Goal: Task Accomplishment & Management: Manage account settings

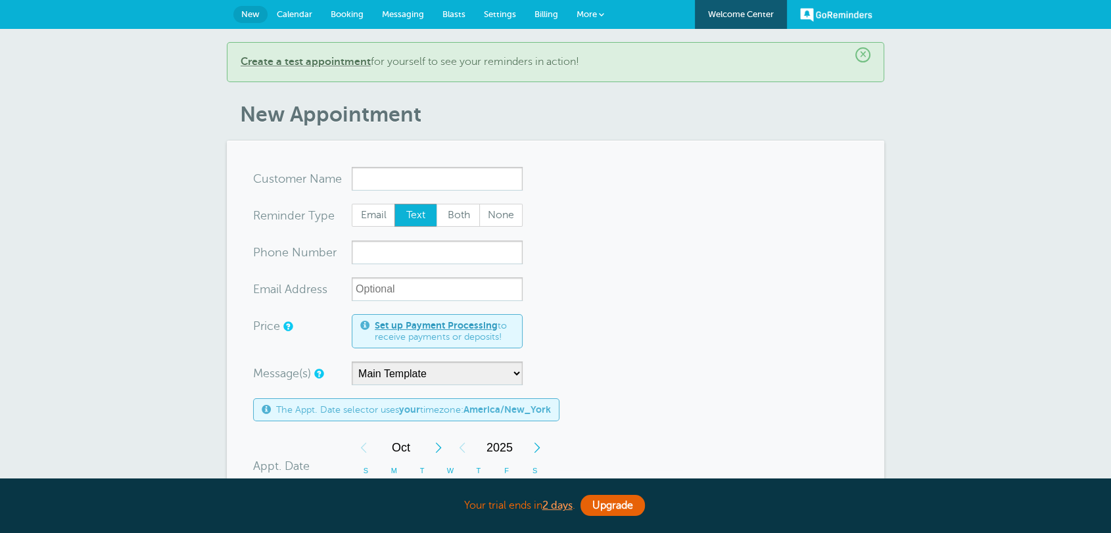
click at [529, 14] on link "Billing" at bounding box center [546, 14] width 42 height 29
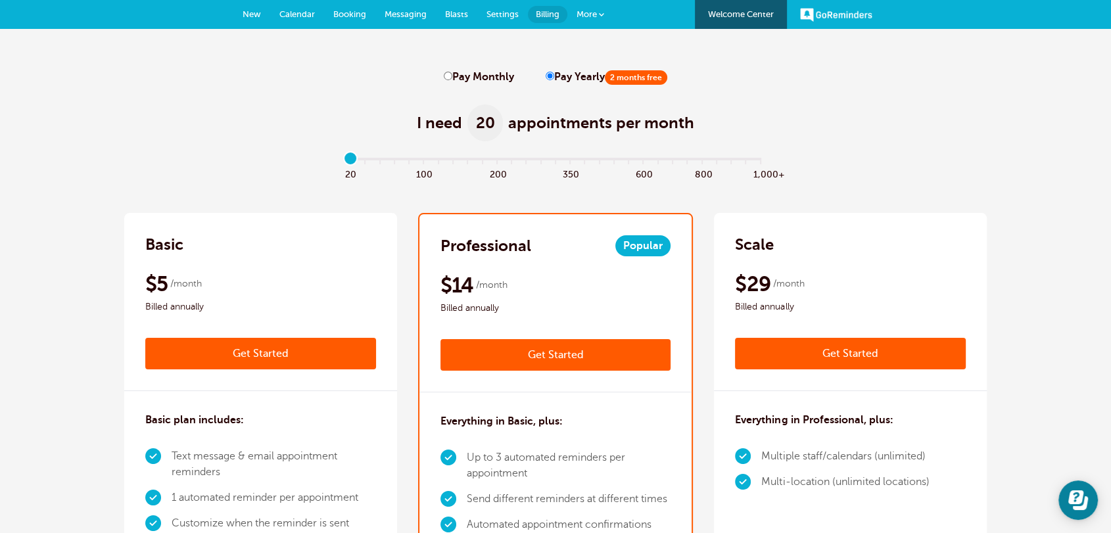
click at [446, 72] on input "Pay Monthly" at bounding box center [448, 76] width 9 height 9
radio input "true"
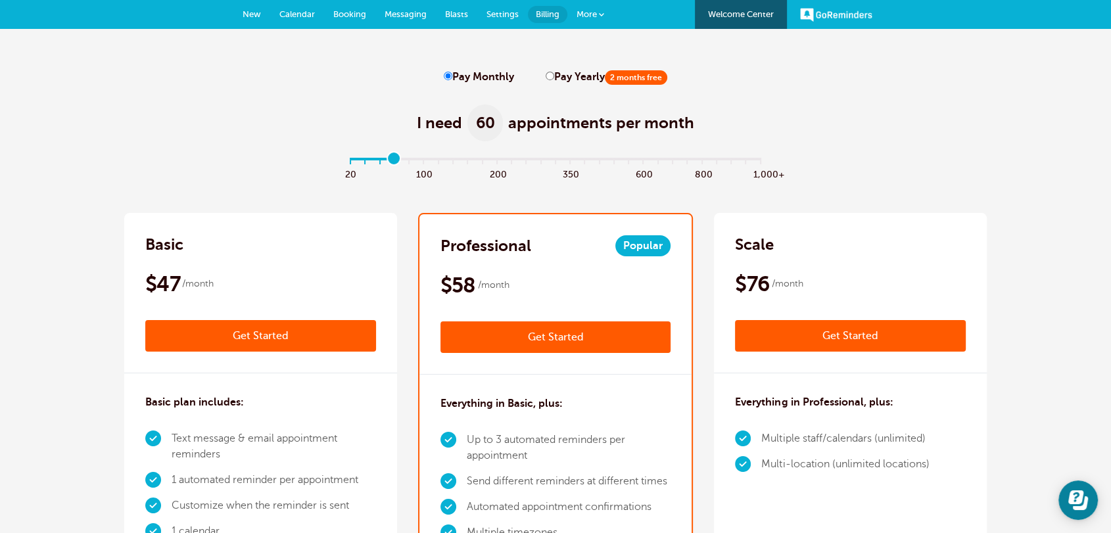
drag, startPoint x: 349, startPoint y: 159, endPoint x: 389, endPoint y: 159, distance: 40.1
type input "3"
click at [389, 160] on input "range" at bounding box center [555, 161] width 425 height 3
